Goal: Task Accomplishment & Management: Complete application form

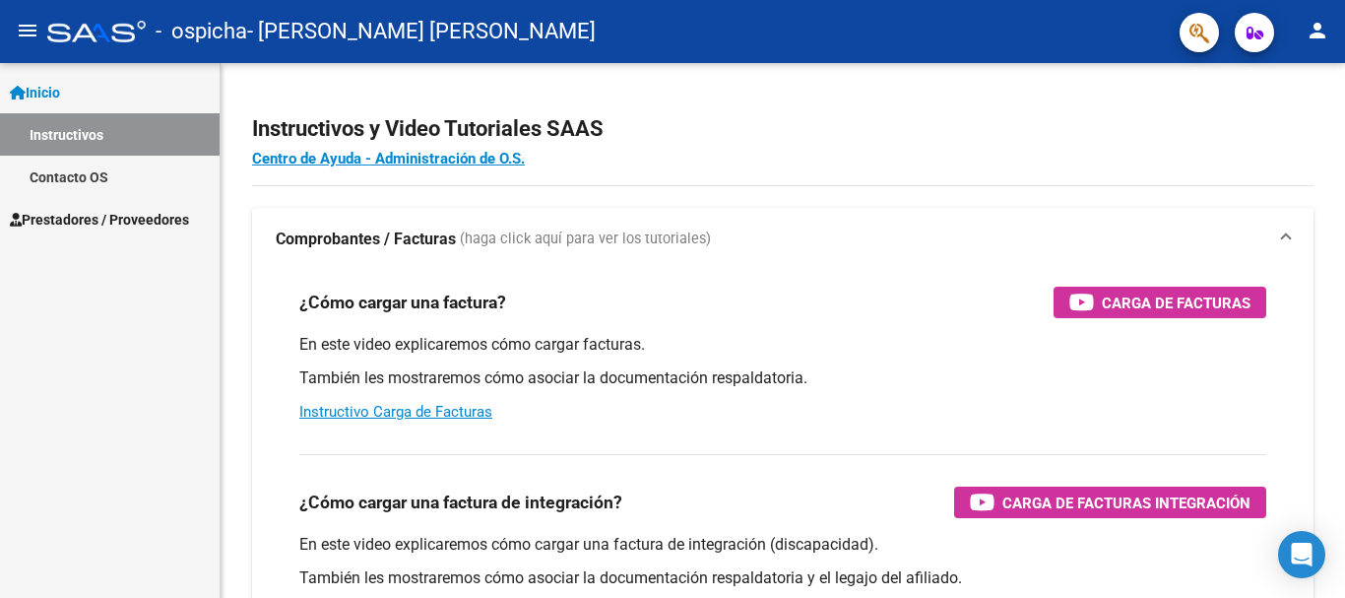
click at [88, 223] on span "Prestadores / Proveedores" at bounding box center [99, 220] width 179 height 22
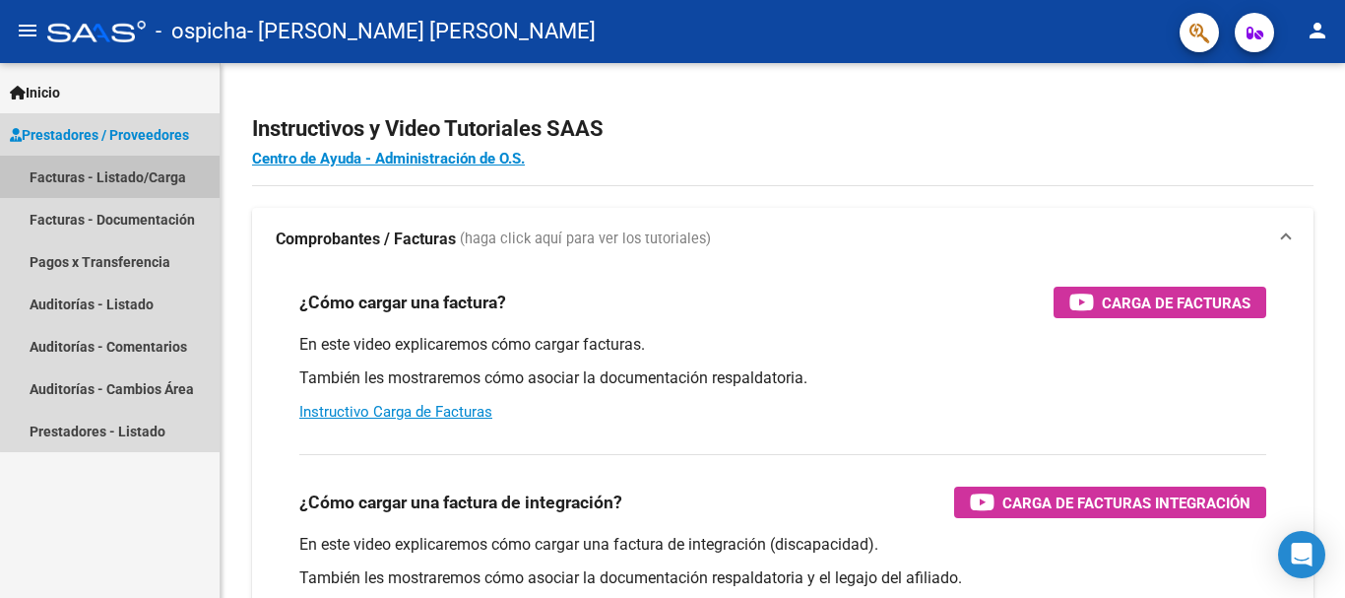
click at [163, 174] on link "Facturas - Listado/Carga" at bounding box center [110, 177] width 220 height 42
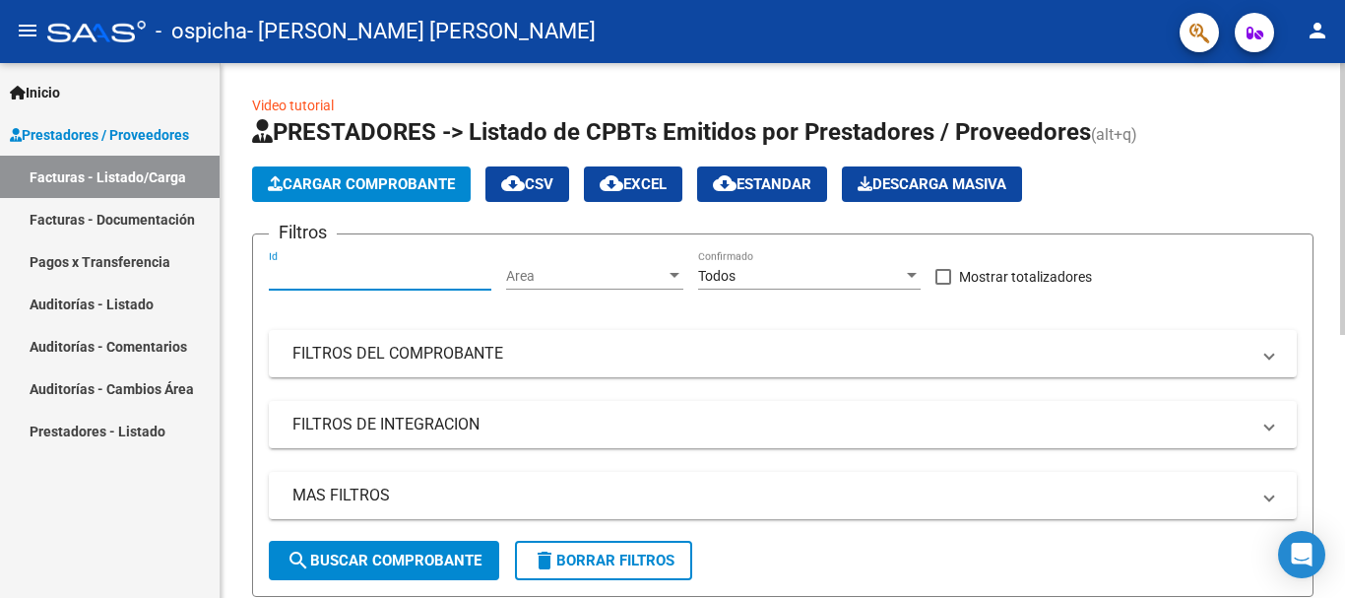
click at [294, 271] on input "Id" at bounding box center [380, 276] width 223 height 17
click at [402, 183] on span "Cargar Comprobante" at bounding box center [361, 184] width 187 height 18
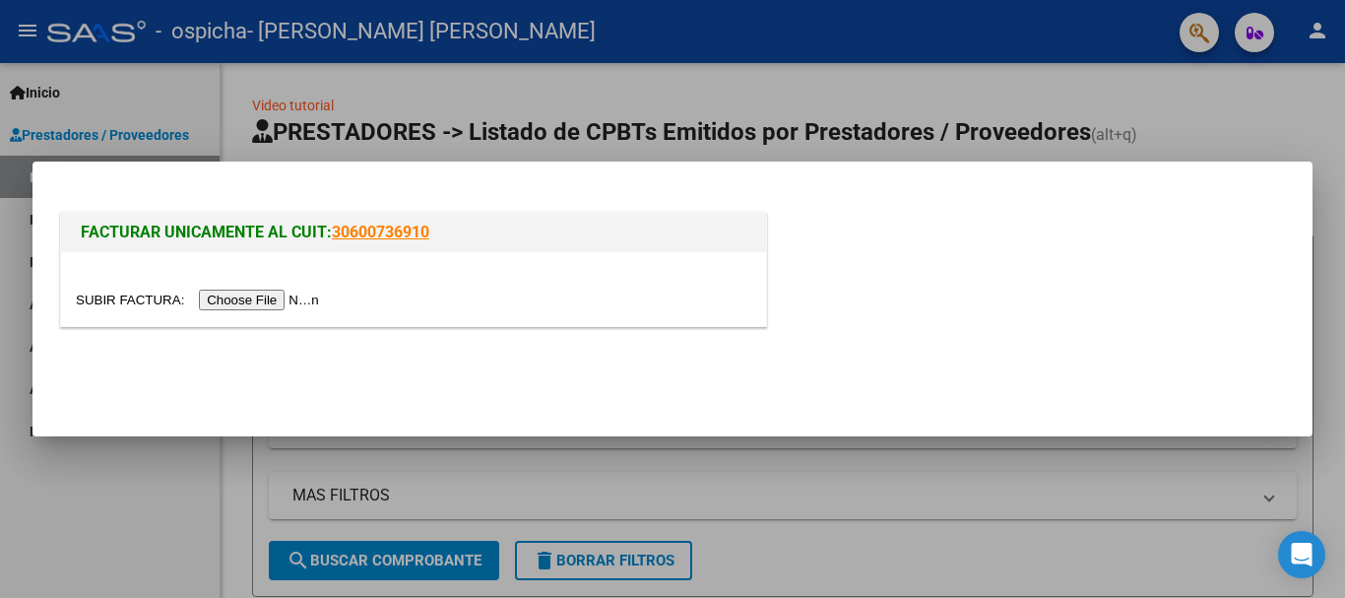
click at [238, 301] on input "file" at bounding box center [200, 300] width 249 height 21
click at [292, 301] on input "file" at bounding box center [200, 300] width 249 height 21
click at [229, 294] on input "file" at bounding box center [200, 300] width 249 height 21
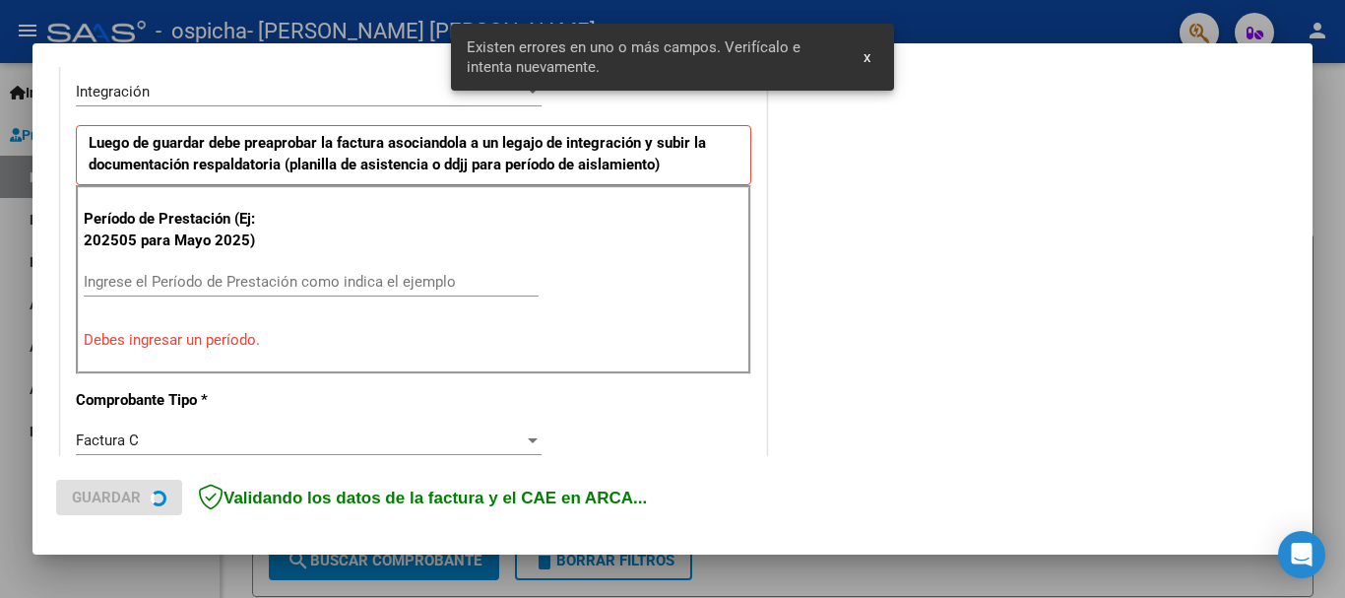
scroll to position [491, 0]
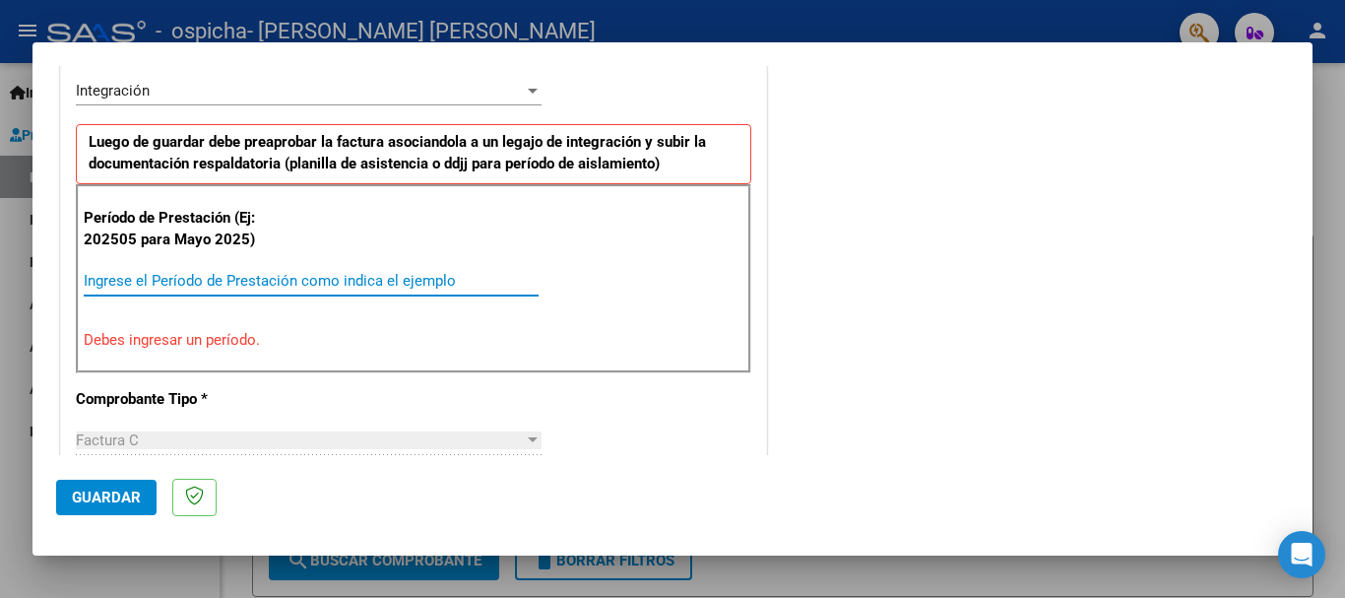
click at [137, 279] on input "Ingrese el Período de Prestación como indica el ejemplo" at bounding box center [311, 281] width 455 height 18
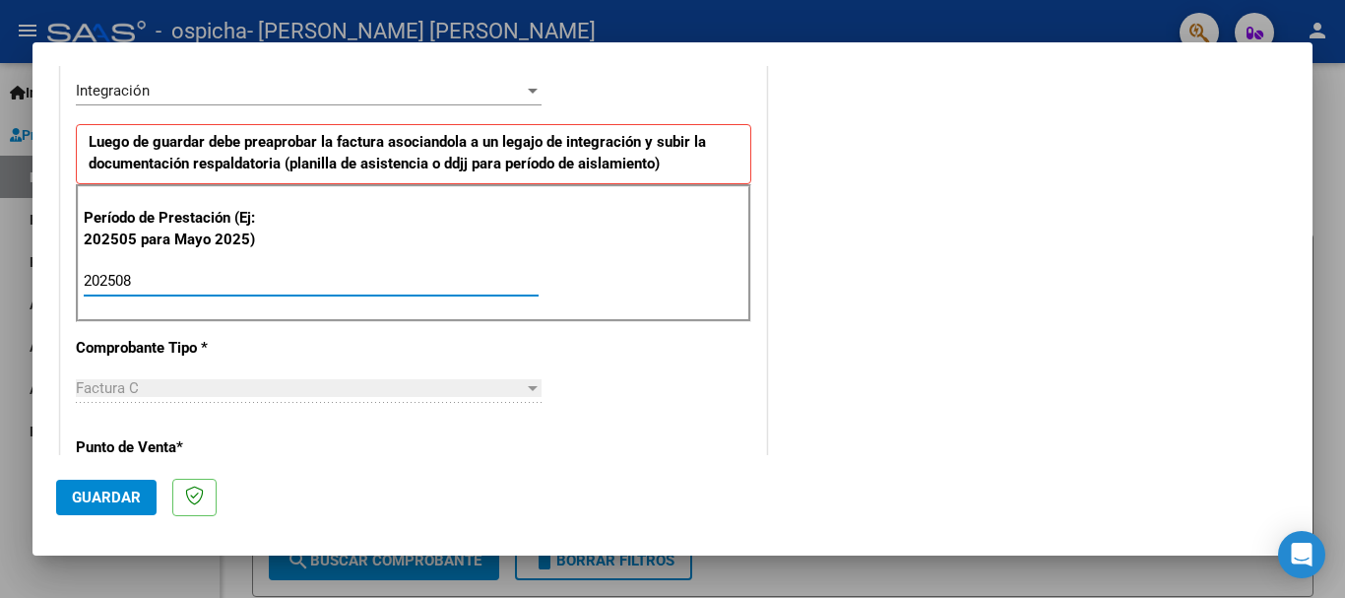
type input "202508"
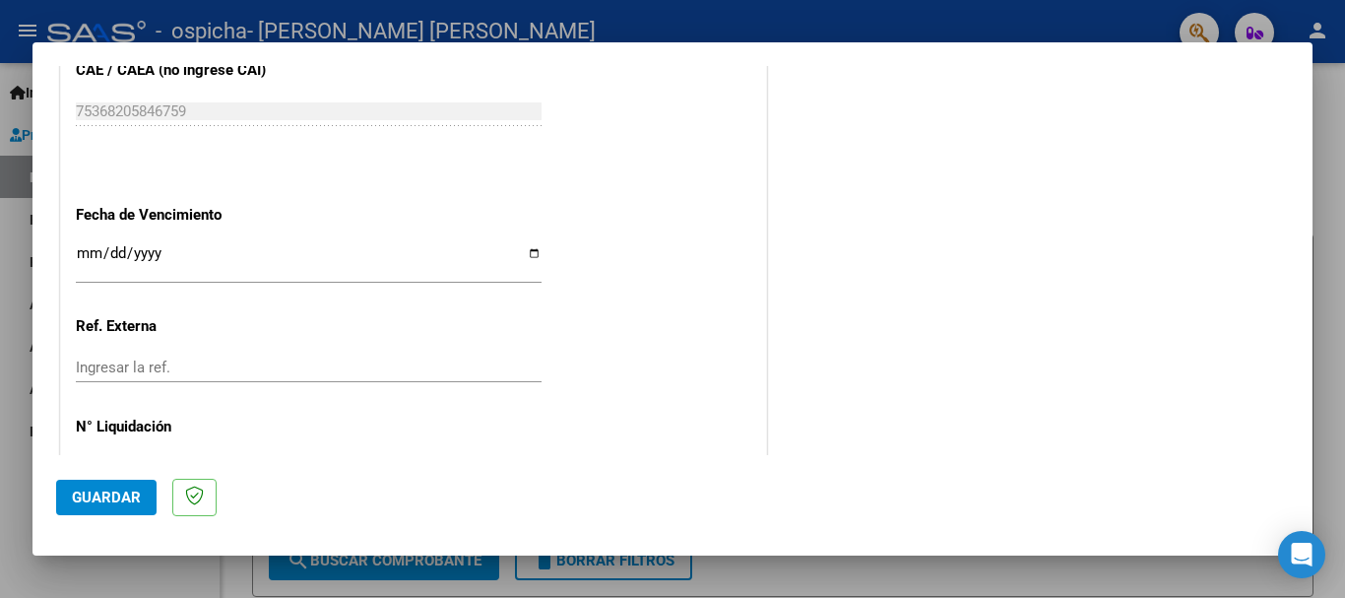
scroll to position [1284, 0]
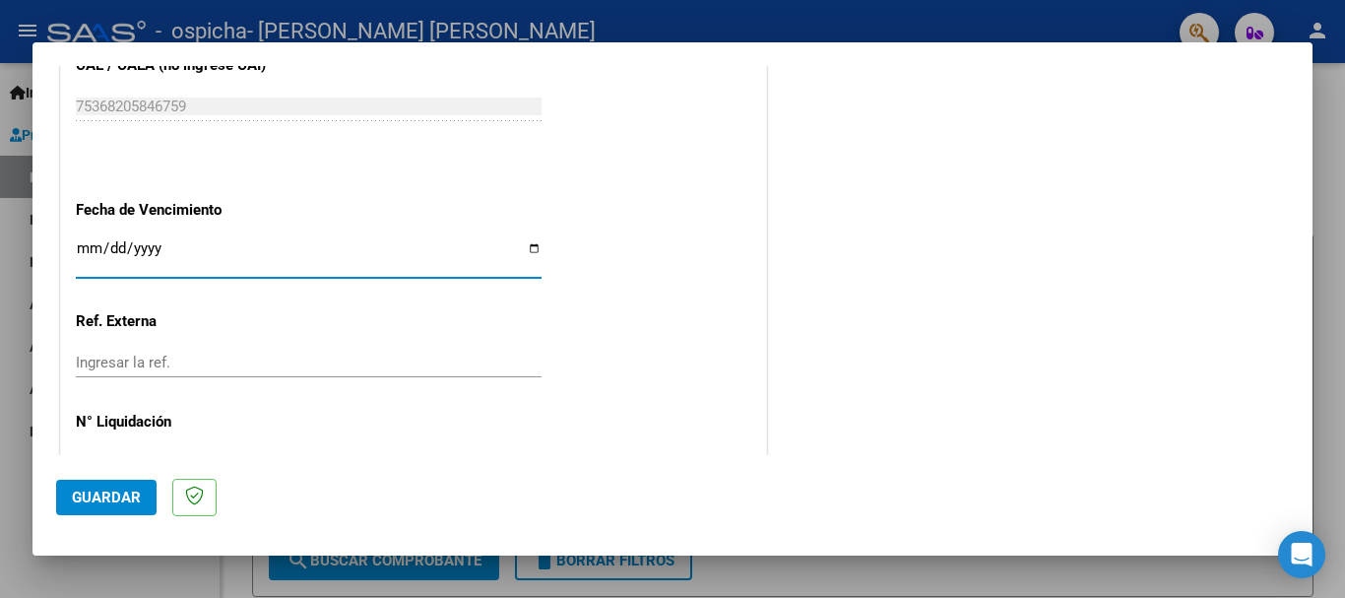
click at [158, 250] on input "Ingresar la fecha" at bounding box center [309, 256] width 466 height 32
click at [532, 251] on input "Ingresar la fecha" at bounding box center [309, 256] width 466 height 32
type input "[DATE]"
click at [162, 362] on input "Ingresar la ref." at bounding box center [309, 363] width 466 height 18
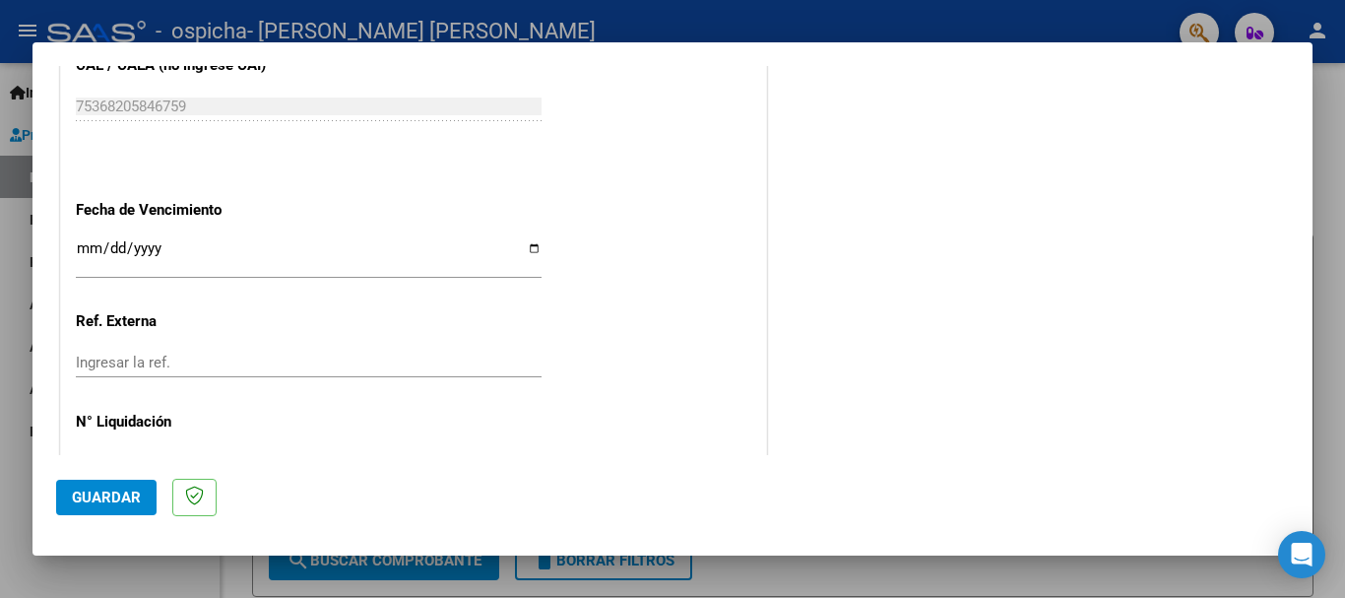
scroll to position [1344, 0]
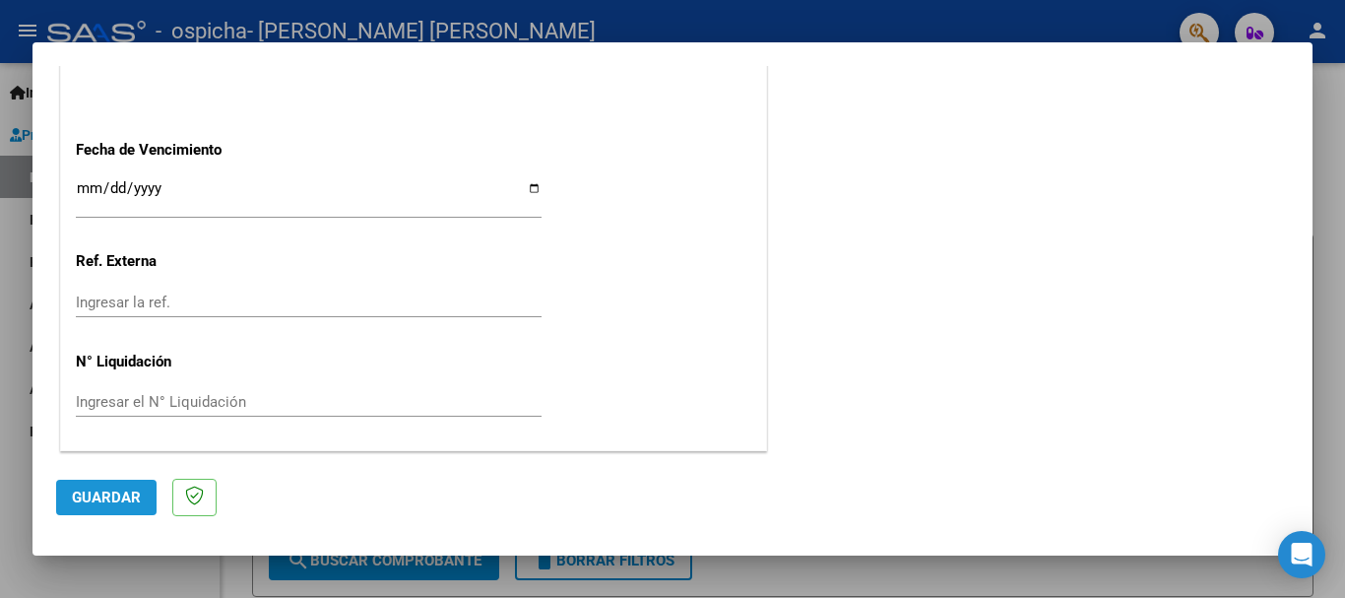
click at [123, 494] on span "Guardar" at bounding box center [106, 498] width 69 height 18
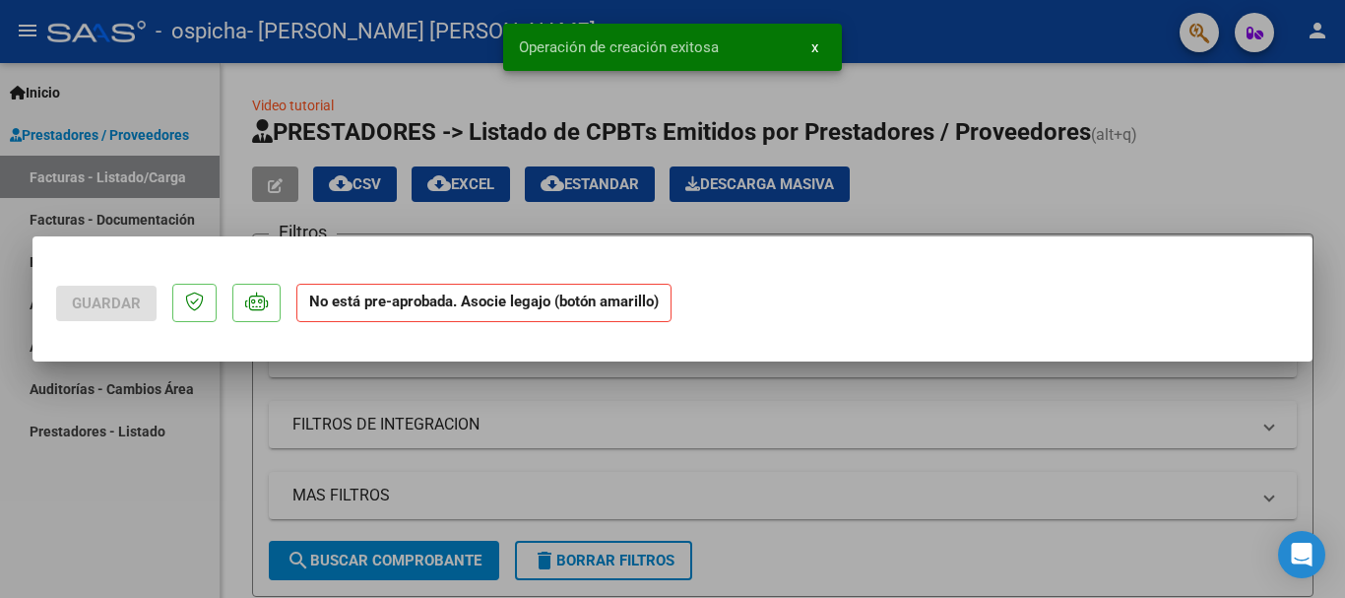
scroll to position [0, 0]
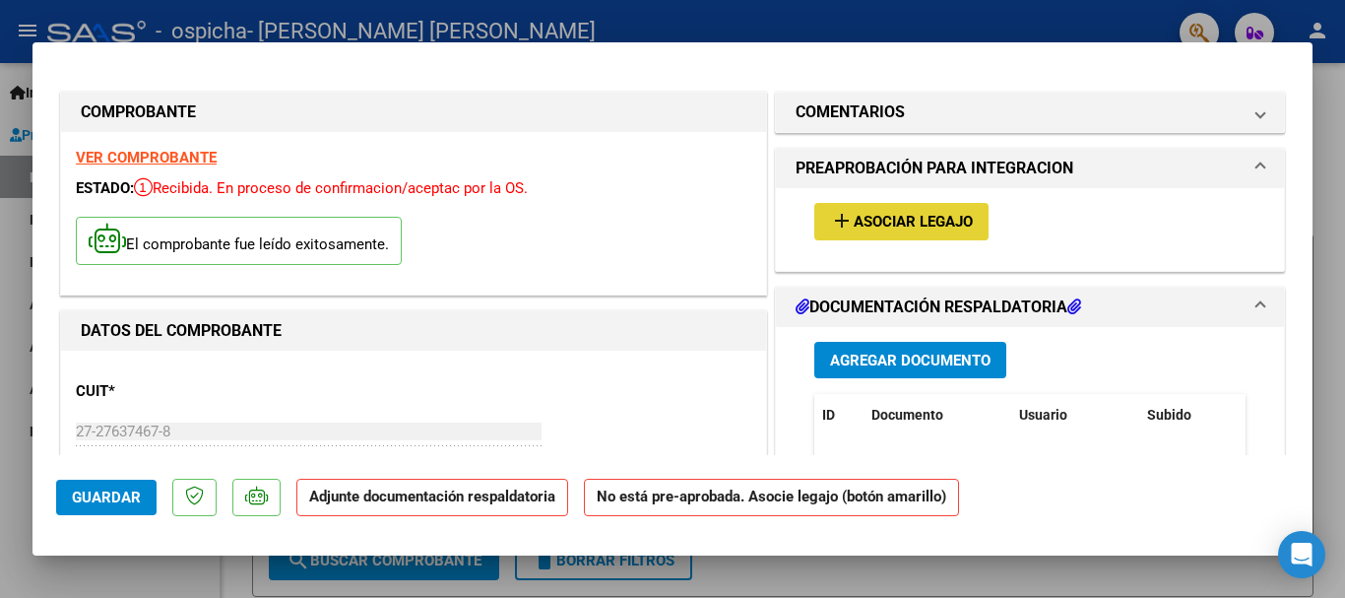
click at [891, 219] on span "Asociar Legajo" at bounding box center [913, 223] width 119 height 18
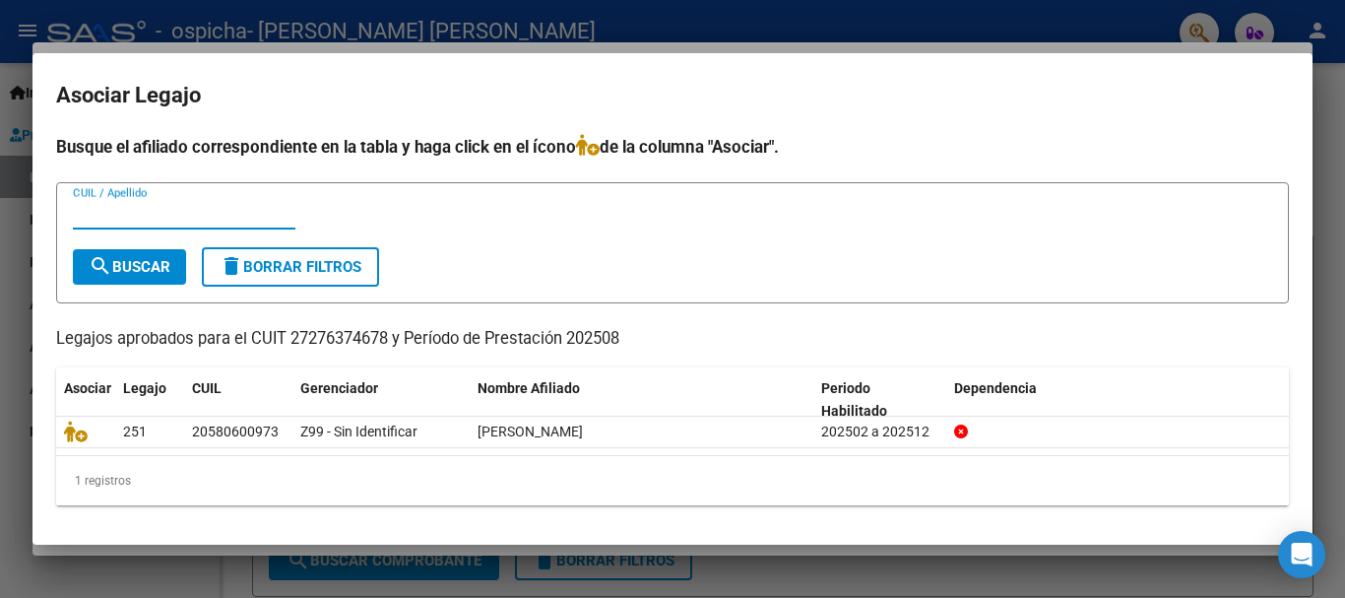
click at [222, 207] on input "CUIL / Apellido" at bounding box center [184, 214] width 223 height 18
click at [155, 262] on span "search Buscar" at bounding box center [130, 267] width 82 height 18
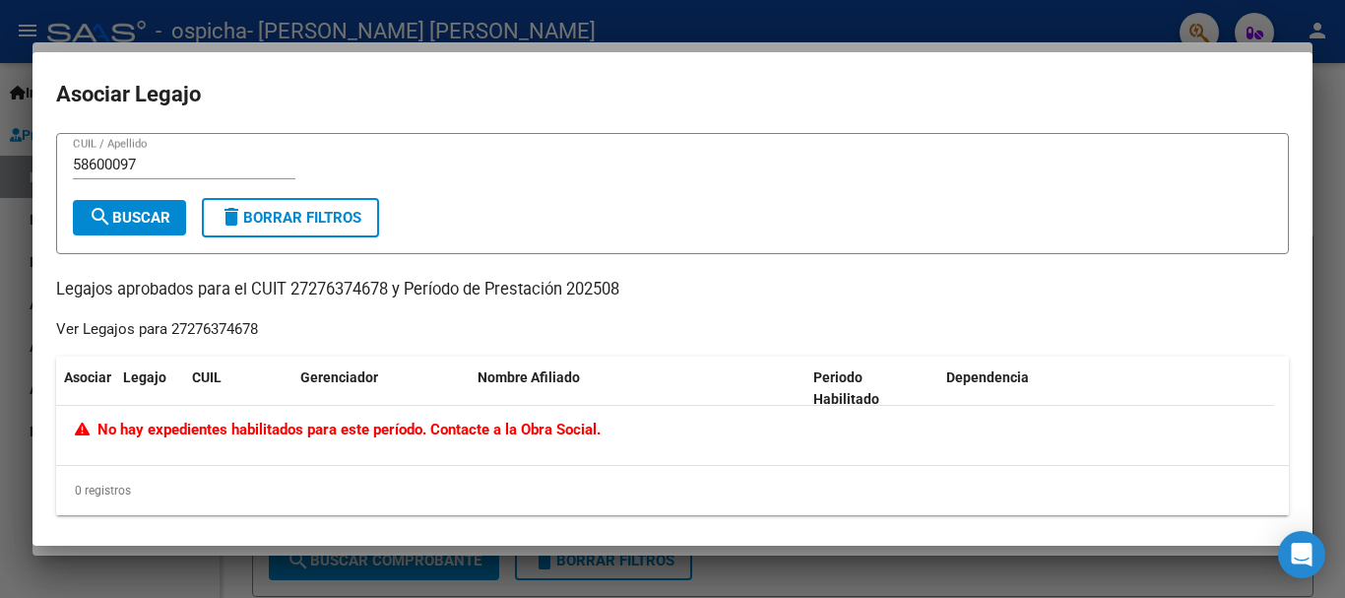
click at [153, 154] on div "58600097 CUIL / Apellido" at bounding box center [184, 165] width 223 height 30
type input "5"
type input "[PERSON_NAME]"
click at [139, 223] on span "search Buscar" at bounding box center [130, 218] width 82 height 18
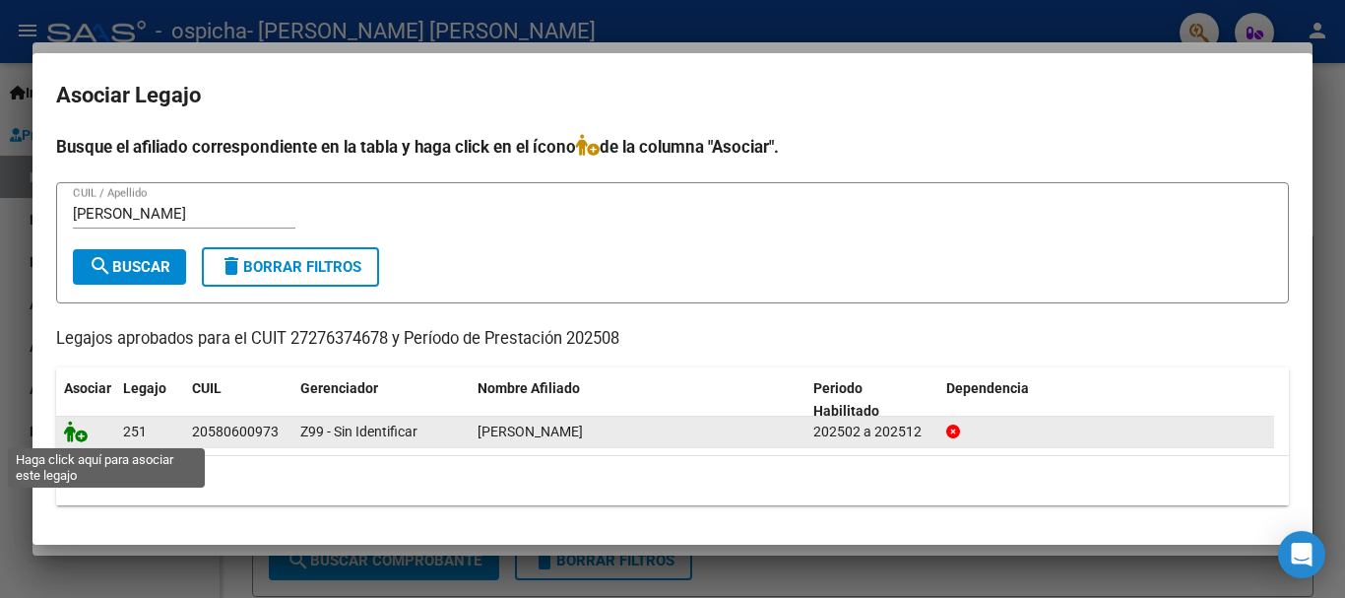
click at [76, 434] on icon at bounding box center [76, 432] width 24 height 22
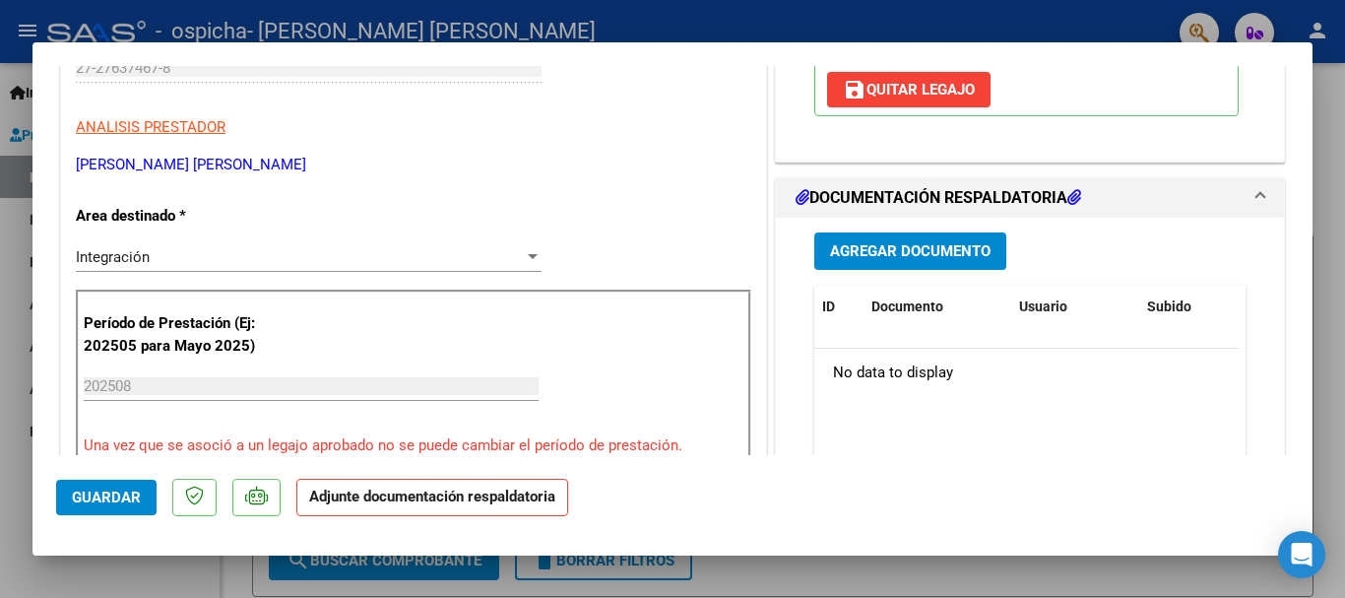
scroll to position [368, 0]
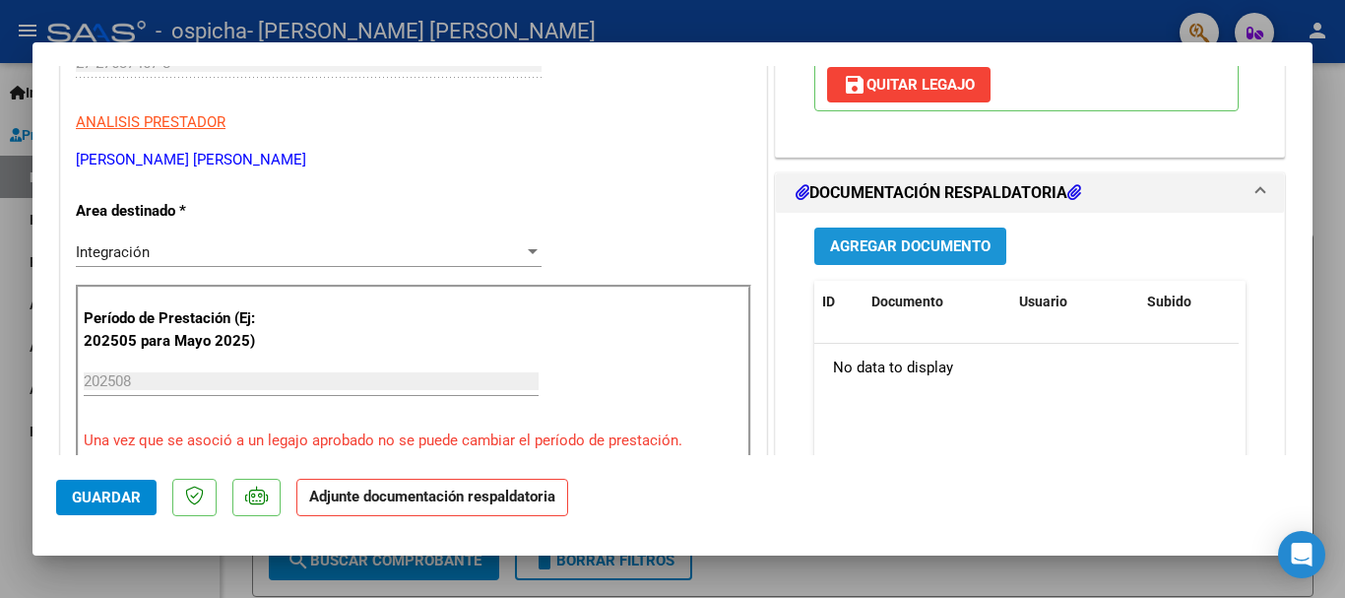
click at [899, 256] on span "Agregar Documento" at bounding box center [910, 247] width 161 height 18
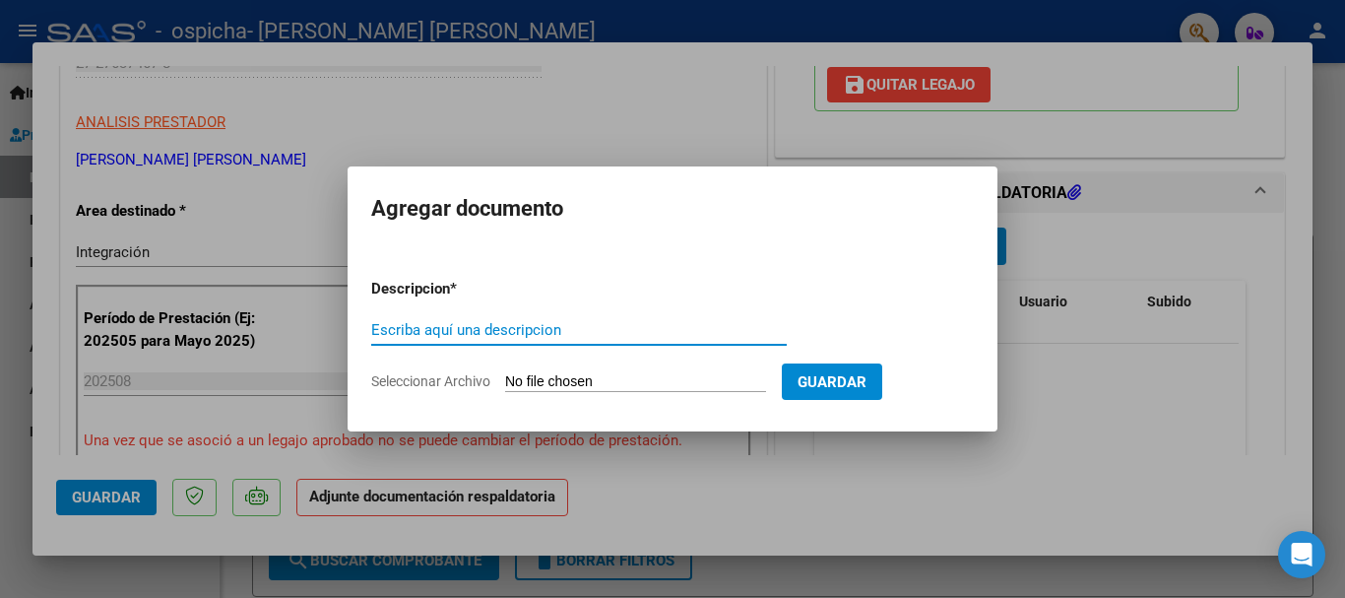
click at [499, 331] on input "Escriba aquí una descripcion" at bounding box center [579, 330] width 416 height 18
click at [498, 329] on input "PLANILLA [PERSON_NAME][GEOGRAPHIC_DATA]" at bounding box center [579, 330] width 416 height 18
click at [621, 322] on input "PLANILLA [PERSON_NAME]" at bounding box center [579, 330] width 416 height 18
type input "PLANILLA [PERSON_NAME]"
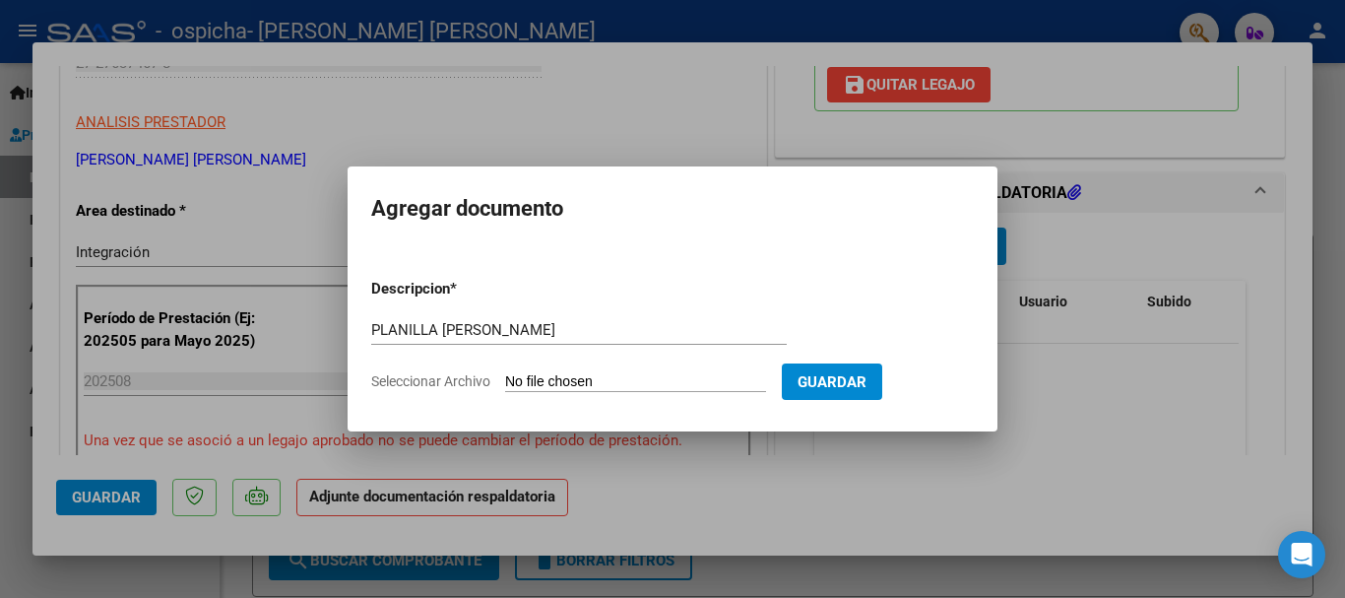
click at [524, 385] on input "Seleccionar Archivo" at bounding box center [635, 382] width 261 height 19
click at [541, 381] on input "Seleccionar Archivo" at bounding box center [635, 382] width 261 height 19
type input "C:\fakepath\planilla Agosto fono, [PERSON_NAME] .pdf"
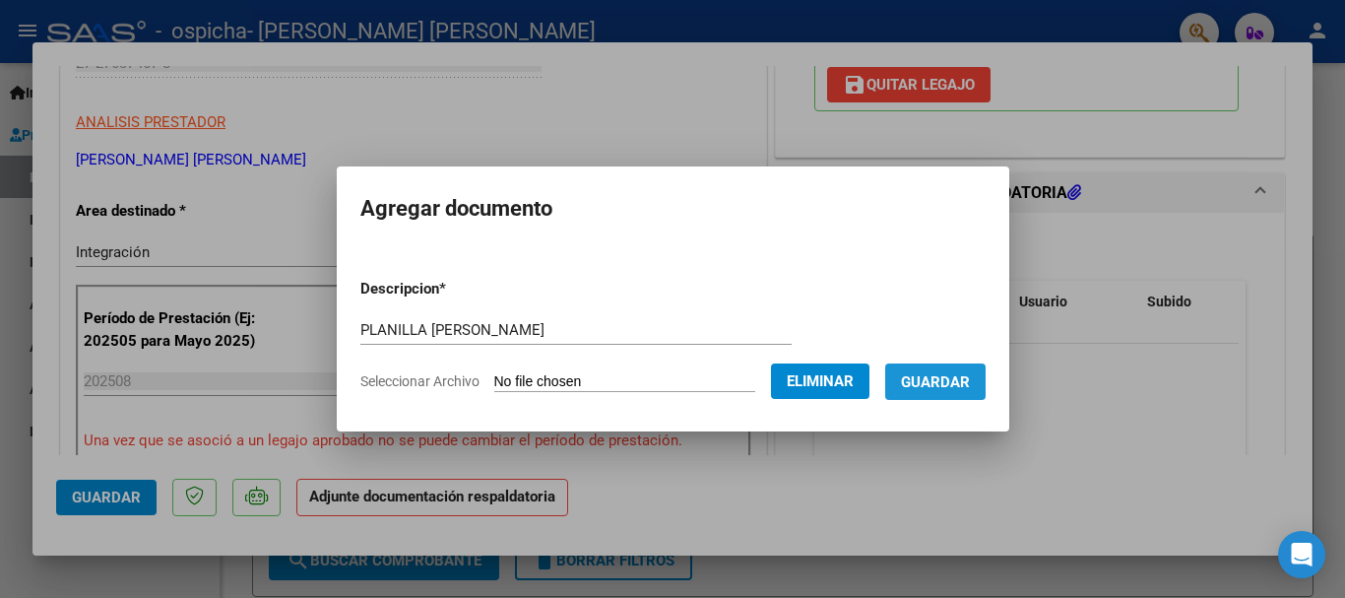
click at [955, 381] on span "Guardar" at bounding box center [935, 382] width 69 height 18
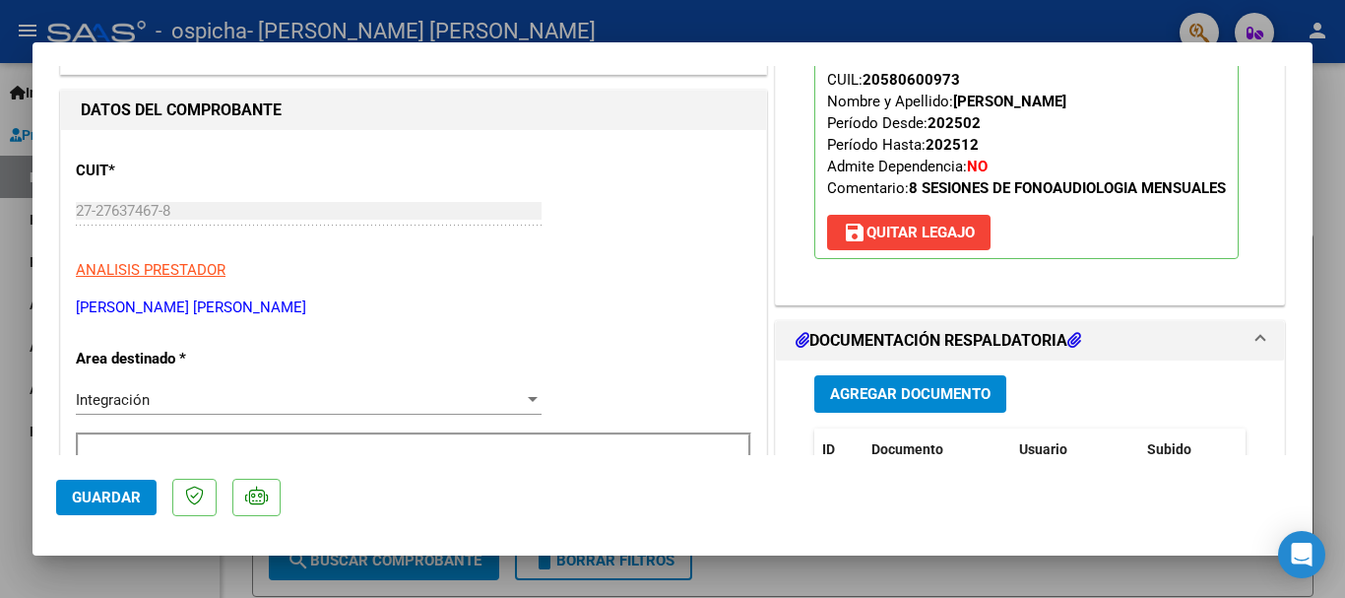
scroll to position [879, 0]
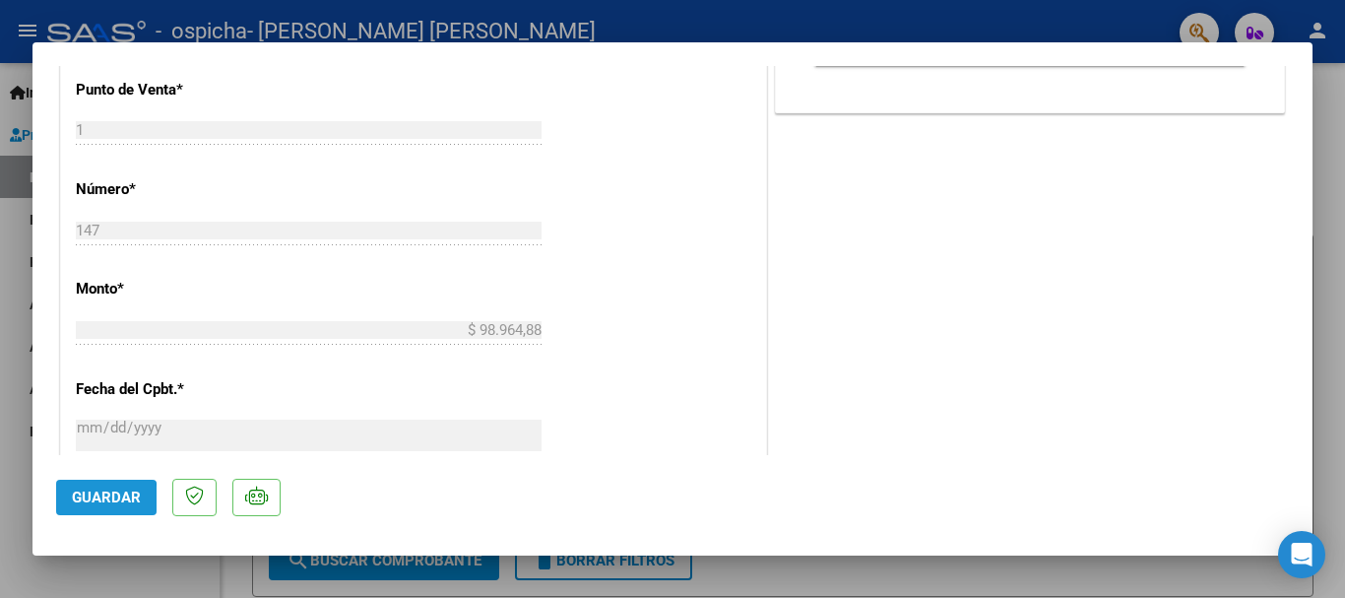
click at [75, 499] on span "Guardar" at bounding box center [106, 498] width 69 height 18
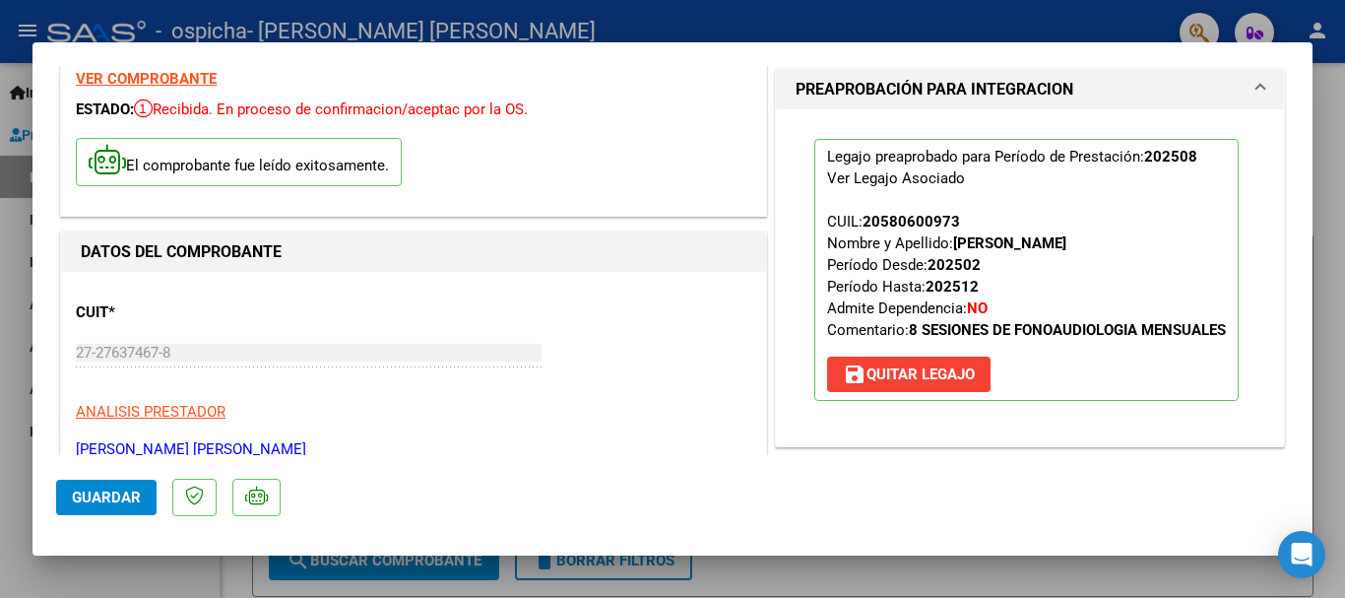
scroll to position [84, 0]
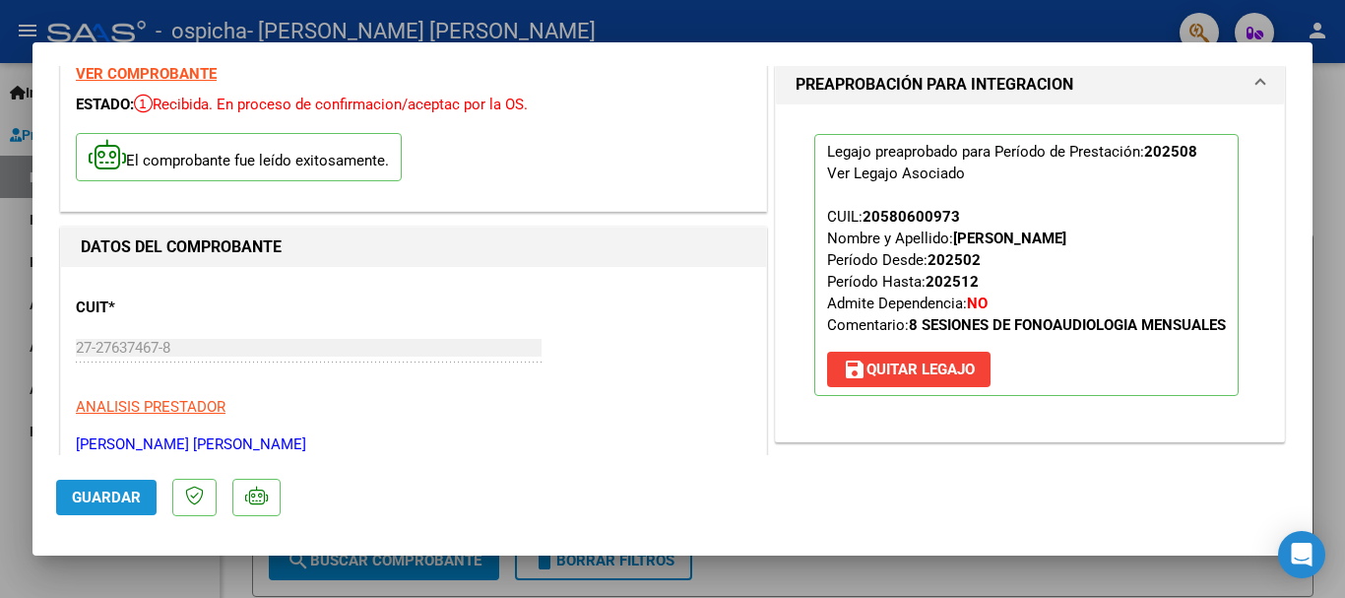
click at [113, 496] on span "Guardar" at bounding box center [106, 498] width 69 height 18
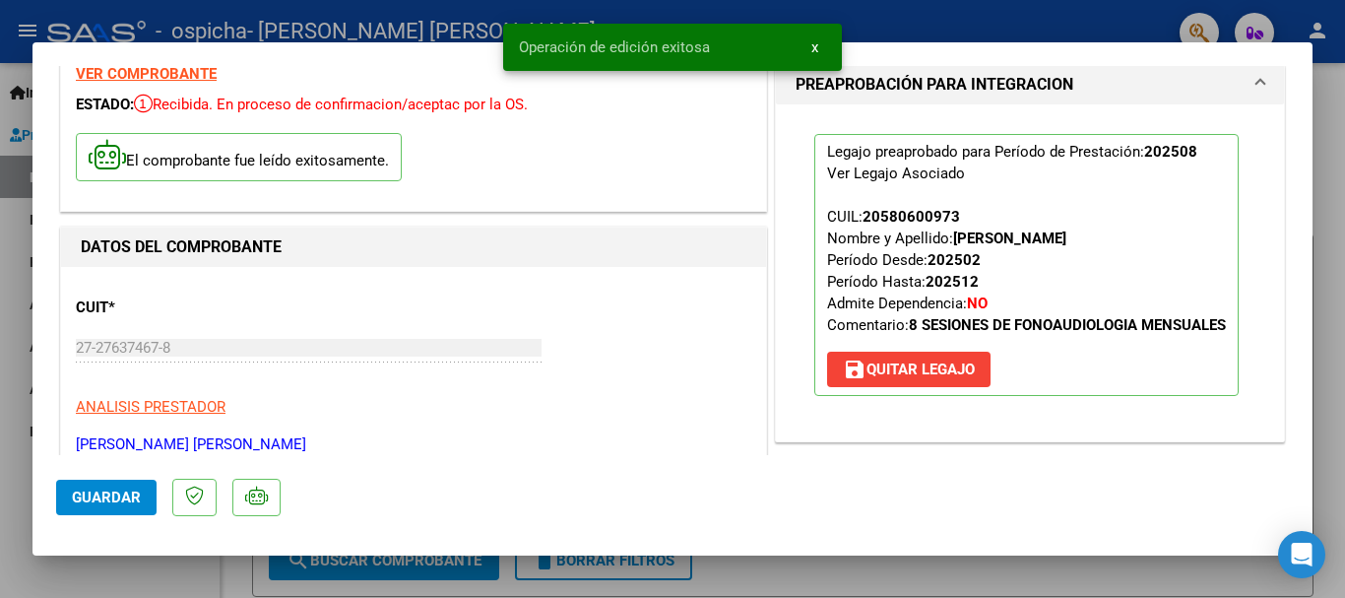
click at [1329, 108] on div at bounding box center [672, 299] width 1345 height 598
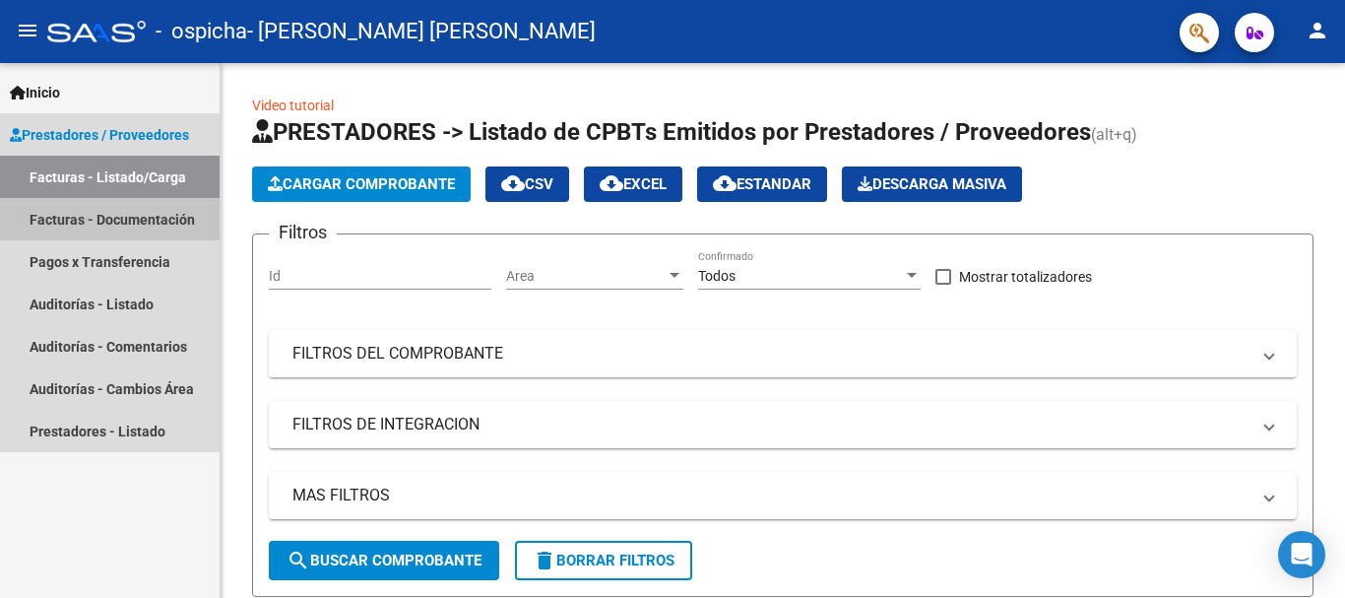
click at [171, 222] on link "Facturas - Documentación" at bounding box center [110, 219] width 220 height 42
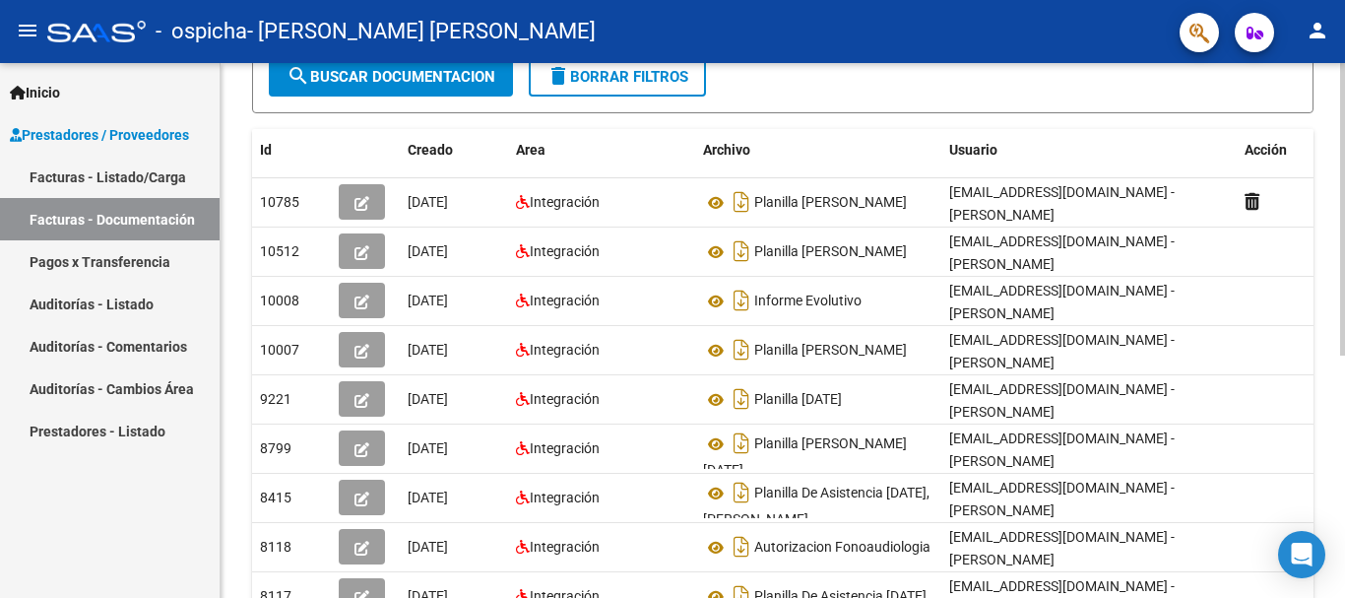
click at [1341, 410] on div at bounding box center [1342, 371] width 5 height 293
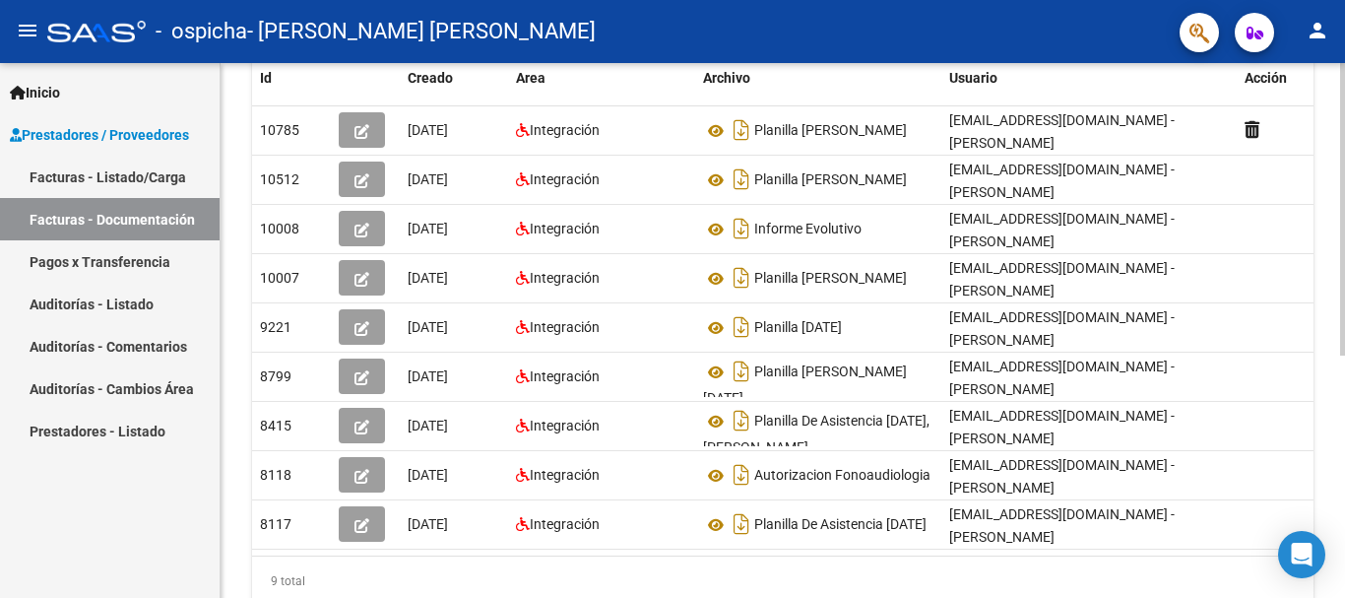
scroll to position [355, 0]
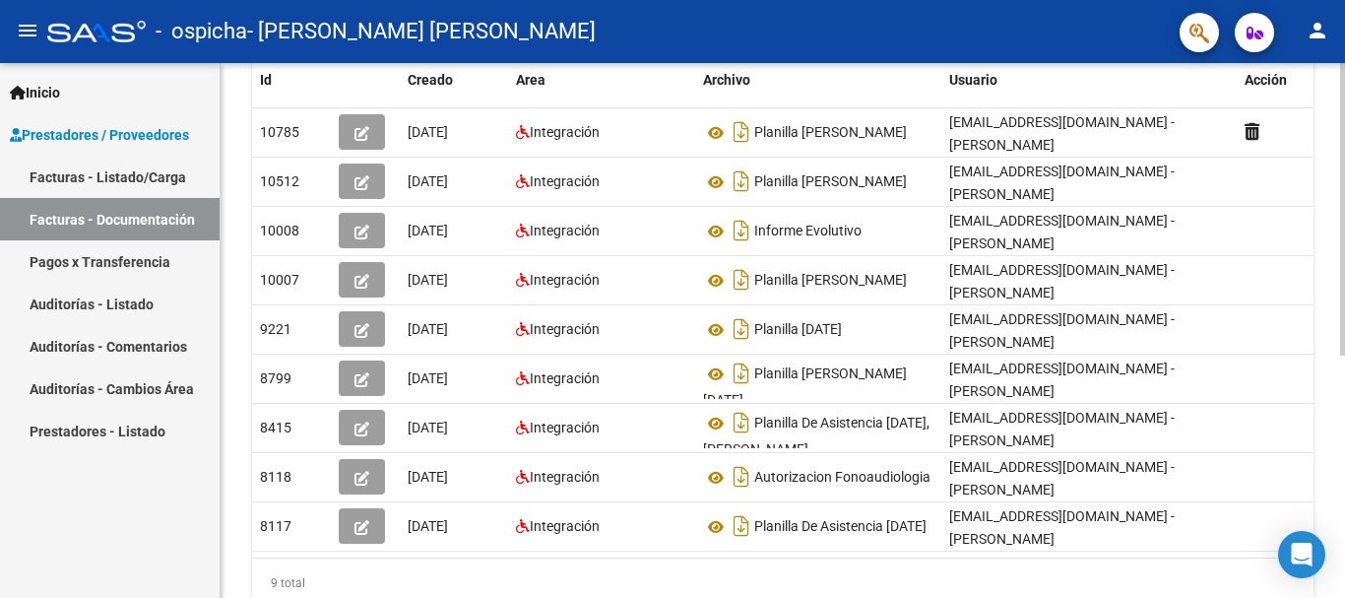
click at [1344, 470] on div at bounding box center [1342, 410] width 5 height 293
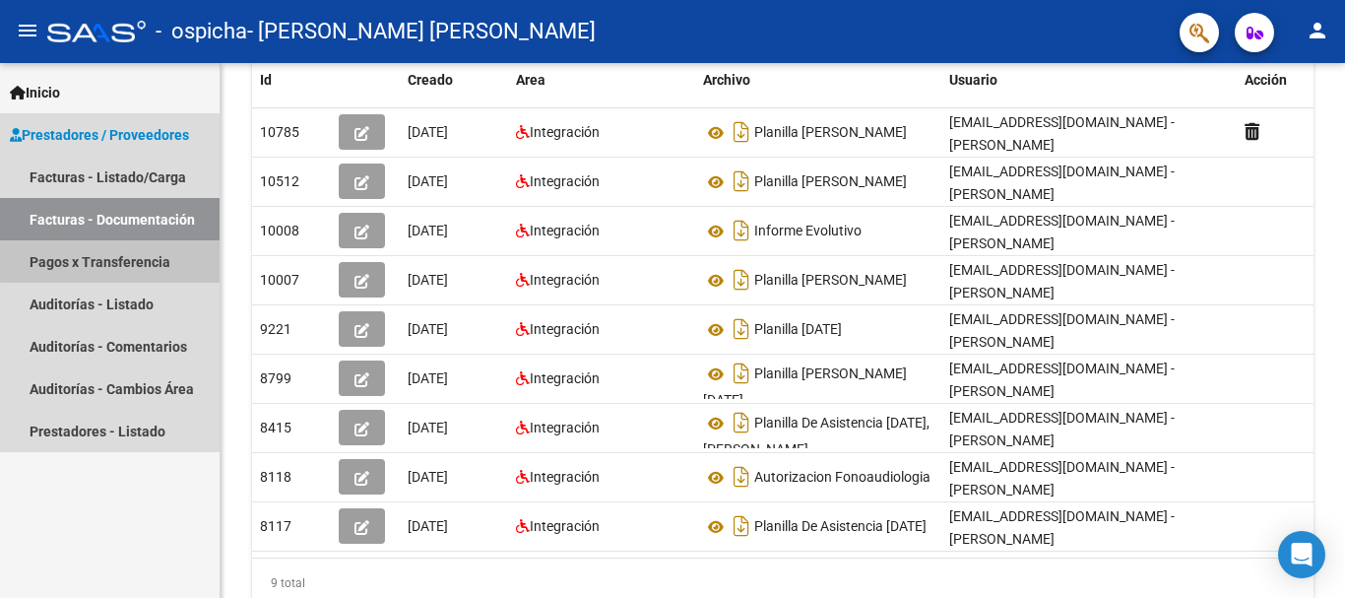
click at [114, 259] on link "Pagos x Transferencia" at bounding box center [110, 261] width 220 height 42
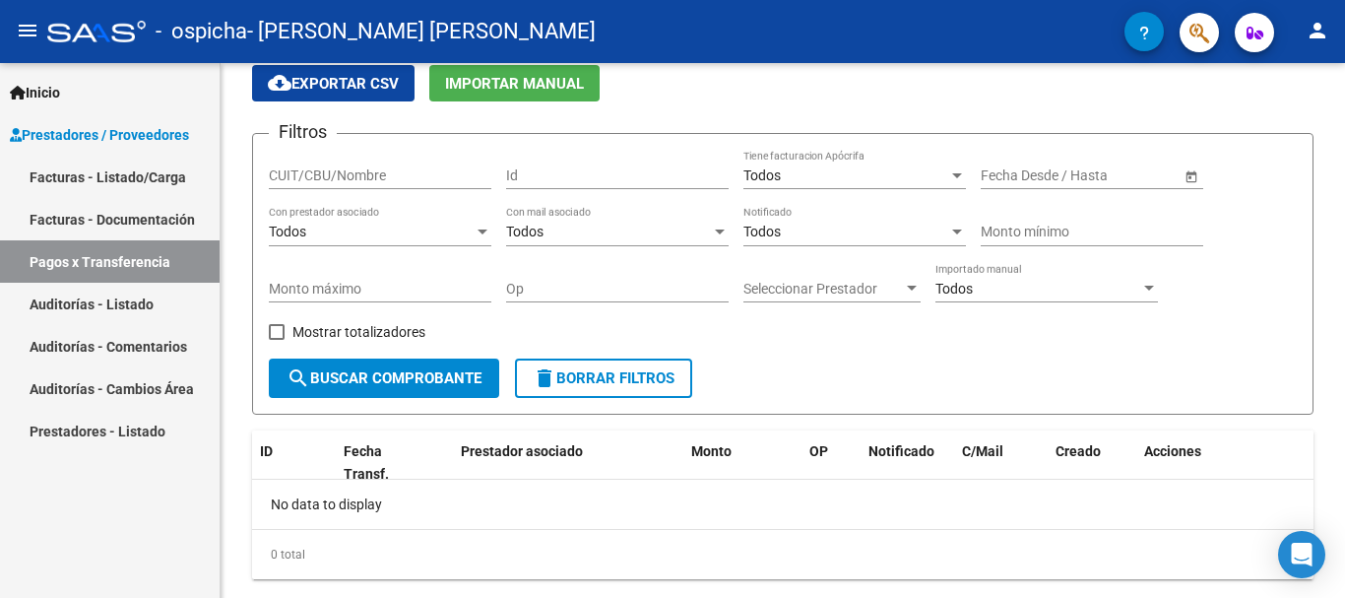
scroll to position [124, 0]
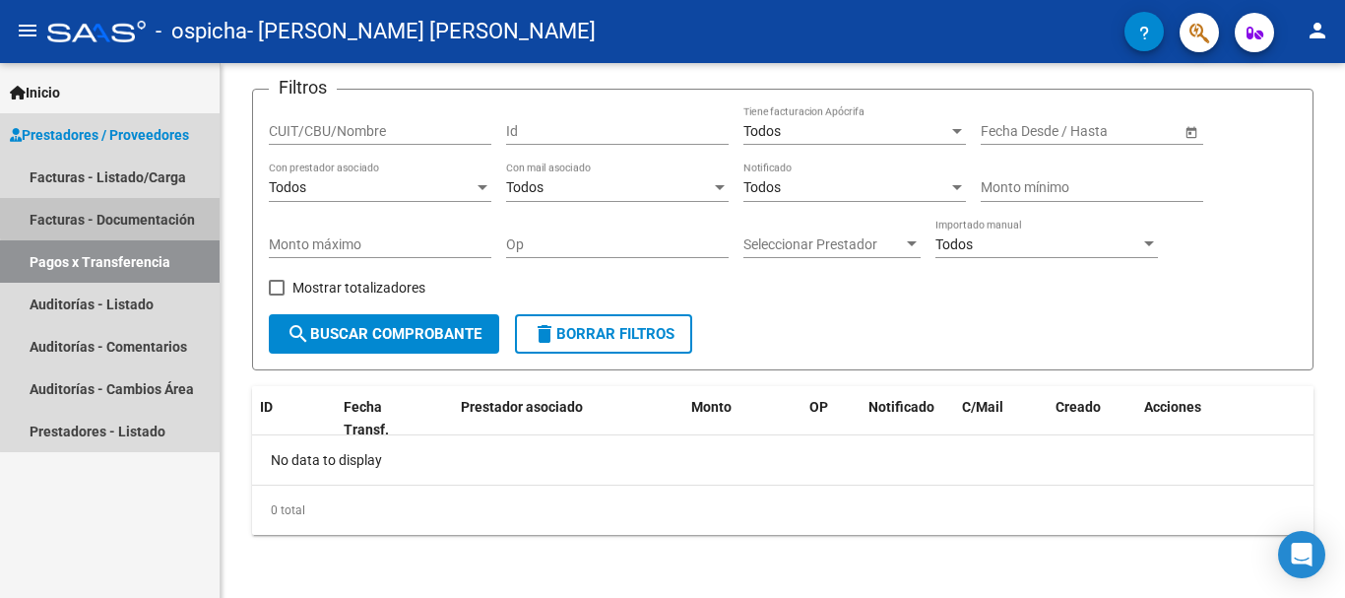
click at [122, 217] on link "Facturas - Documentación" at bounding box center [110, 219] width 220 height 42
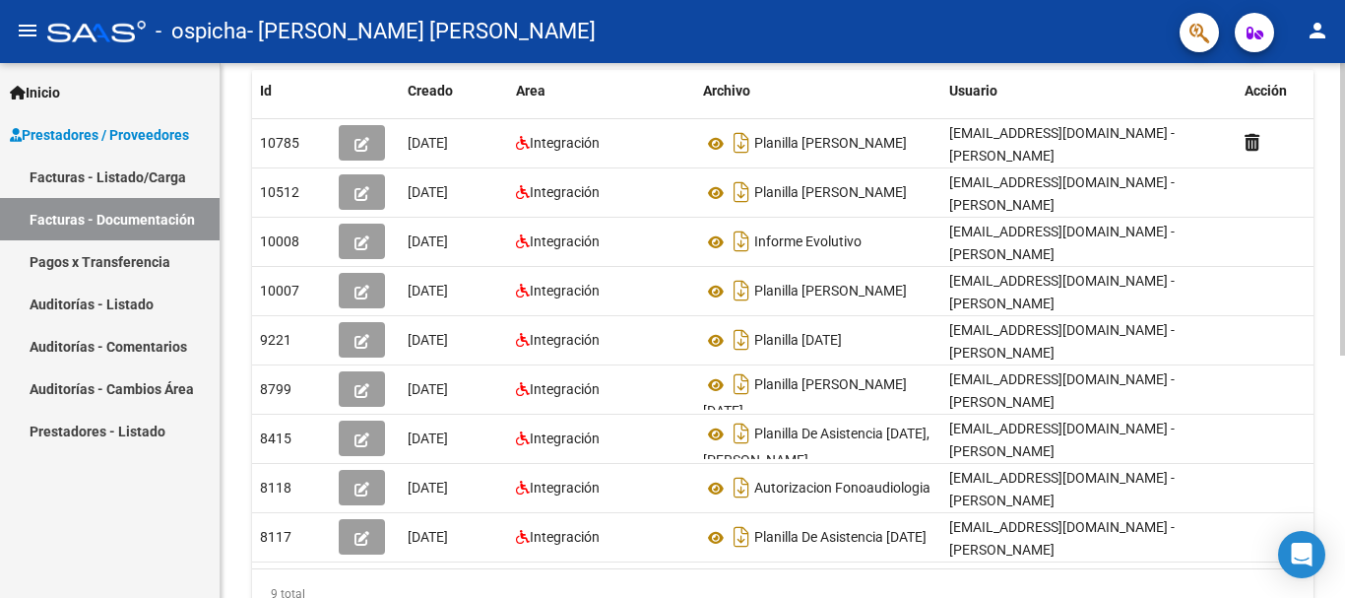
click at [1327, 503] on div "PRESTADORES -> Comprobantes - Documentación Respaldatoria cloud_download Export…" at bounding box center [786, 200] width 1130 height 962
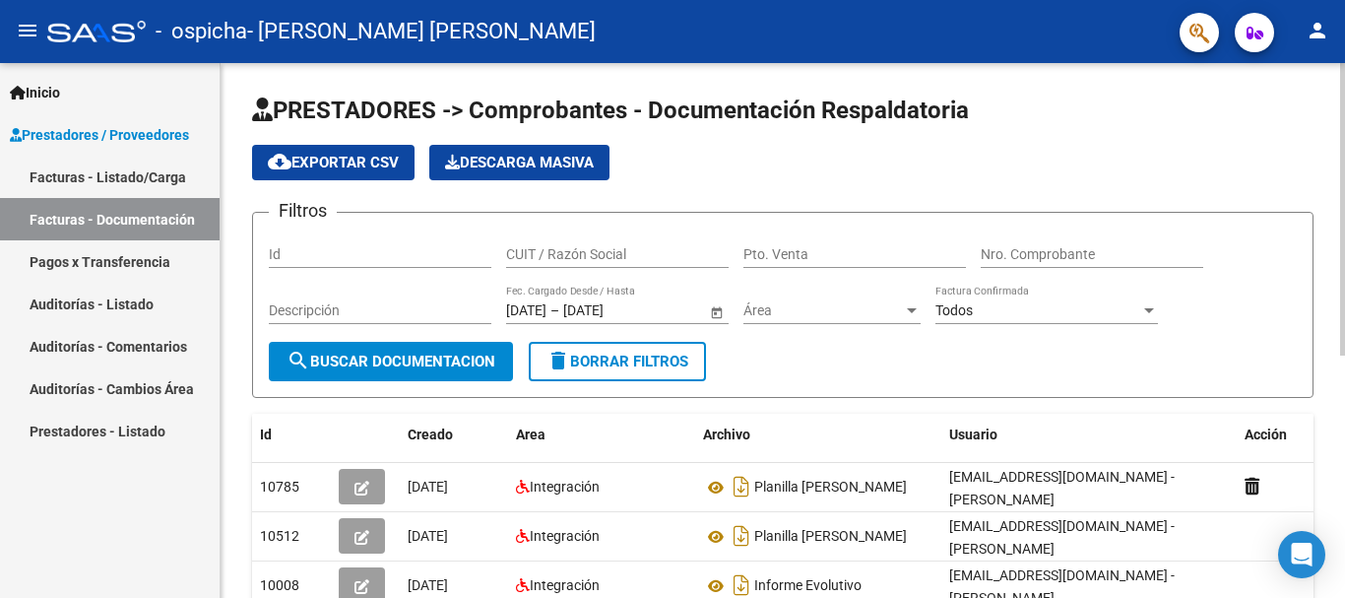
click at [1326, 216] on div "PRESTADORES -> Comprobantes - Documentación Respaldatoria cloud_download Export…" at bounding box center [786, 544] width 1130 height 962
